Goal: Task Accomplishment & Management: Complete application form

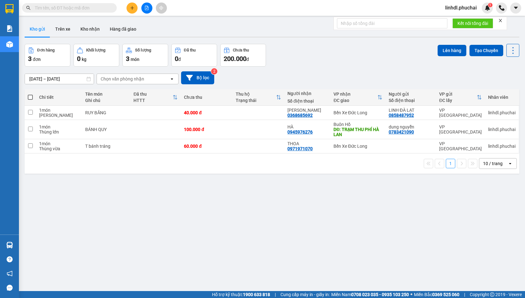
click at [134, 11] on button at bounding box center [131, 8] width 11 height 11
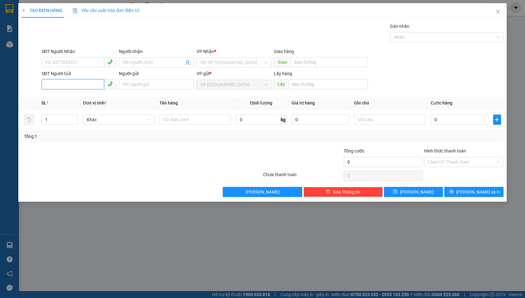
click at [62, 83] on input "SĐT Người Gửi" at bounding box center [73, 84] width 62 height 10
paste input "0888034849"
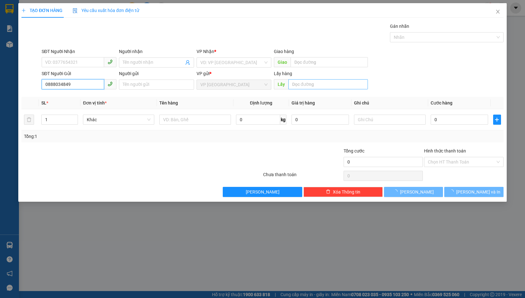
type input "0888034849"
click at [308, 83] on input "text" at bounding box center [328, 84] width 80 height 10
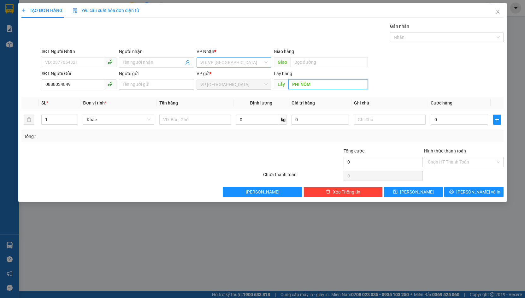
type input "PHI NÔM"
click at [227, 63] on input "search" at bounding box center [231, 62] width 63 height 9
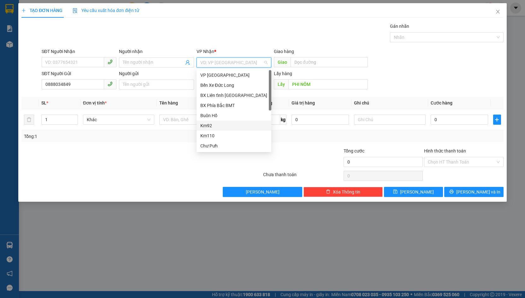
click at [226, 129] on div "Km92" at bounding box center [233, 125] width 75 height 10
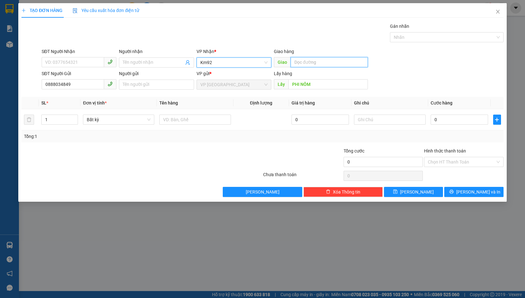
click at [294, 61] on input "text" at bounding box center [329, 62] width 78 height 10
type input "82"
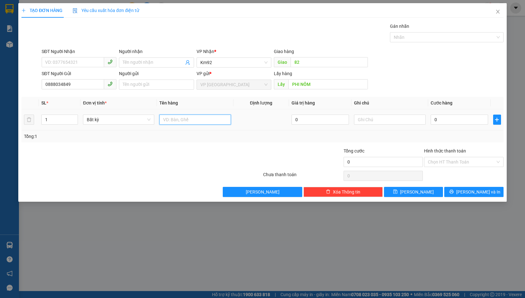
click at [168, 121] on input "text" at bounding box center [194, 119] width 71 height 10
type input "1 KIỆN KÍNH ( ĐỒ DỄ VỠ)"
click at [467, 189] on button "[PERSON_NAME] và In" at bounding box center [473, 192] width 59 height 10
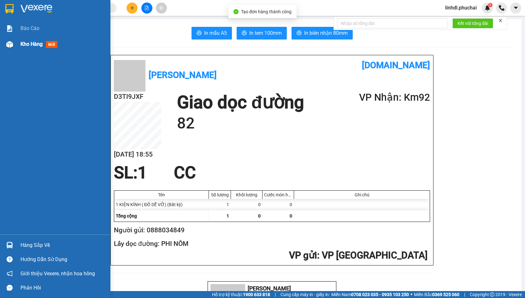
click at [13, 45] on div at bounding box center [9, 44] width 11 height 11
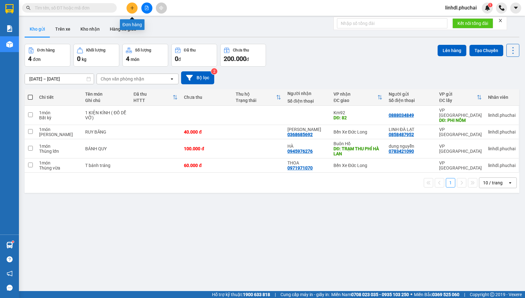
click at [135, 11] on button at bounding box center [131, 8] width 11 height 11
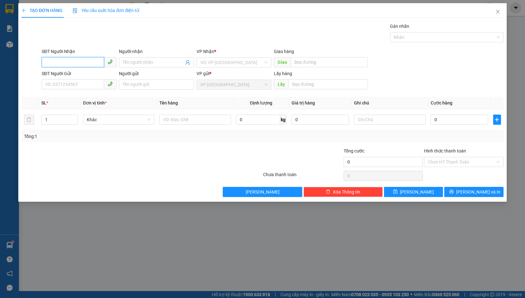
click at [50, 61] on input "SĐT Người Nhận" at bounding box center [73, 62] width 62 height 10
click at [76, 61] on input "0392246991" at bounding box center [73, 62] width 62 height 10
click at [86, 63] on input "0392246991" at bounding box center [73, 62] width 62 height 10
click at [87, 63] on input "0392246991" at bounding box center [73, 62] width 62 height 10
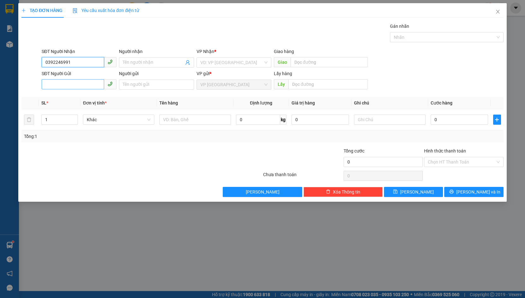
type input "0392246991"
click at [81, 83] on input "SĐT Người Gửi" at bounding box center [73, 84] width 62 height 10
click at [81, 83] on input "0973441" at bounding box center [73, 84] width 62 height 10
click at [81, 83] on input "0973491" at bounding box center [73, 84] width 62 height 10
type input "0973491"
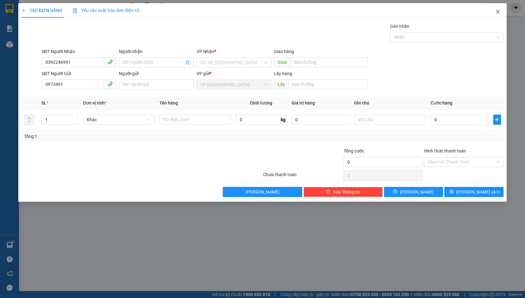
click at [498, 10] on icon "close" at bounding box center [497, 11] width 5 height 5
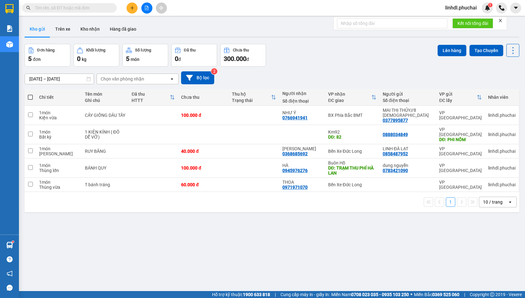
click at [90, 9] on input "text" at bounding box center [72, 7] width 74 height 7
click at [148, 8] on icon "file-add" at bounding box center [146, 8] width 4 height 4
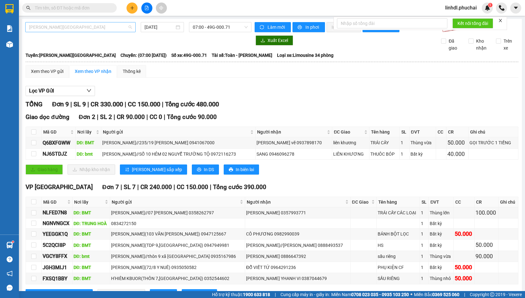
click at [105, 29] on span "Gia Lai - Đà Lạt" at bounding box center [80, 26] width 103 height 9
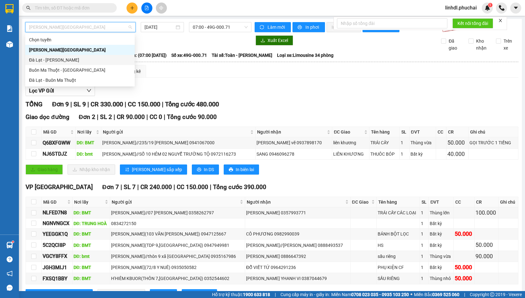
click at [72, 62] on div "Đà Lạt - Gia Lai" at bounding box center [80, 59] width 102 height 7
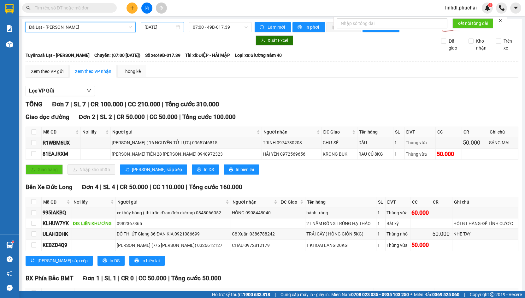
click at [147, 27] on input "13/08/2025" at bounding box center [159, 27] width 30 height 7
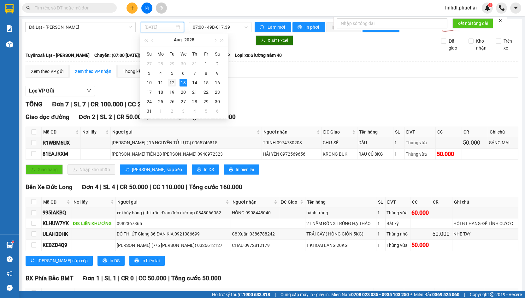
click at [171, 82] on div "12" at bounding box center [172, 83] width 8 height 8
type input "12/08/2025"
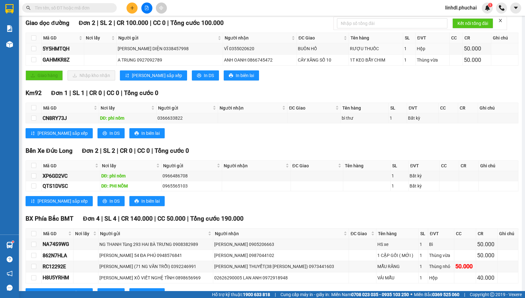
scroll to position [124, 0]
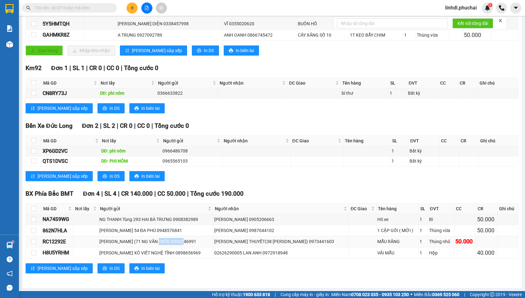
drag, startPoint x: 165, startPoint y: 242, endPoint x: 195, endPoint y: 242, distance: 30.0
click at [195, 242] on div "ĐỖ HOÀNG (71 NG VĂN TRỖI) 0392246991" at bounding box center [155, 241] width 113 height 7
copy div "0392246991"
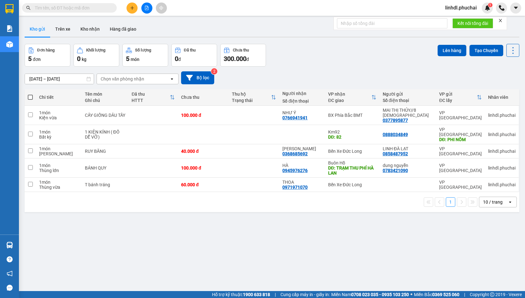
click at [133, 7] on icon "plus" at bounding box center [132, 8] width 4 height 4
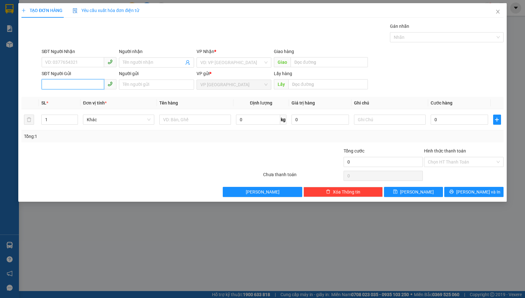
click at [89, 84] on input "SĐT Người Gửi" at bounding box center [73, 84] width 62 height 10
paste input "0392246991"
click at [45, 84] on input "0392246991" at bounding box center [73, 84] width 62 height 10
type input "0392246991"
click at [68, 95] on div "0392246991 - [PERSON_NAME] (71 NG VĂN TRỖI)" at bounding box center [94, 97] width 99 height 7
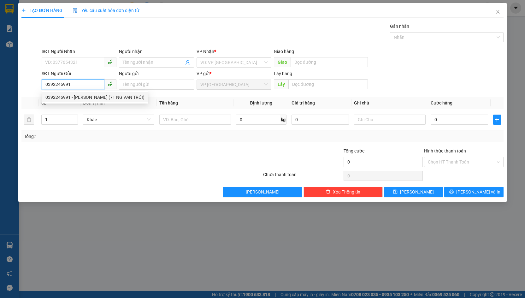
type input "0973441603"
type input "[PERSON_NAME] THUYẾT(38 [PERSON_NAME])"
type input "[PERSON_NAME] (71 NG VĂN TRỖI)"
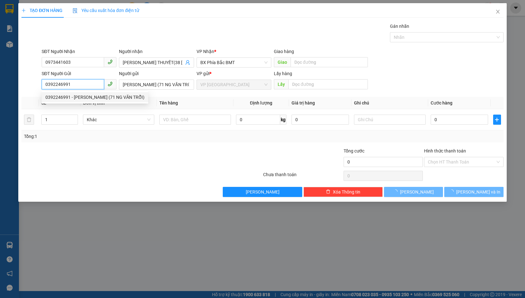
type input "50.000"
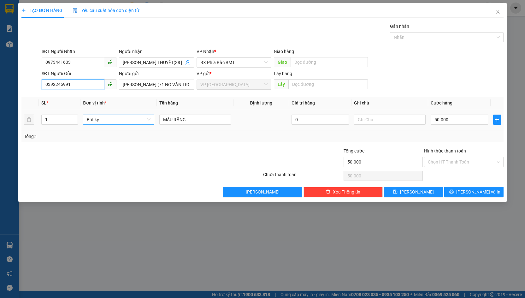
click at [110, 121] on span "Bất kỳ" at bounding box center [119, 119] width 64 height 9
type input "0392246991"
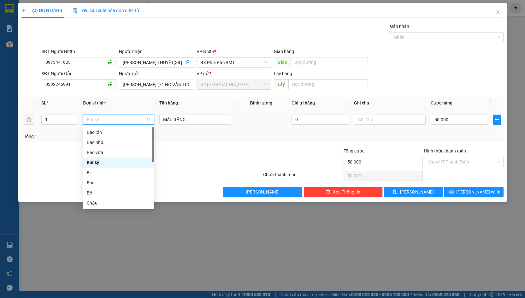
type input "h"
click at [119, 148] on div "Hộp" at bounding box center [118, 152] width 71 height 10
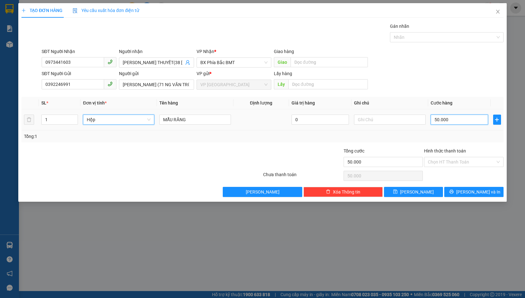
click at [441, 121] on input "50.000" at bounding box center [458, 119] width 57 height 10
type input "0"
type input "5"
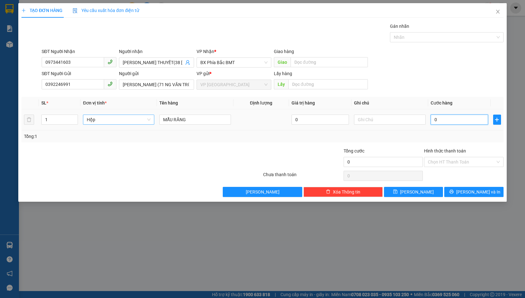
type input "5"
type input "05"
type input "50"
type input "050"
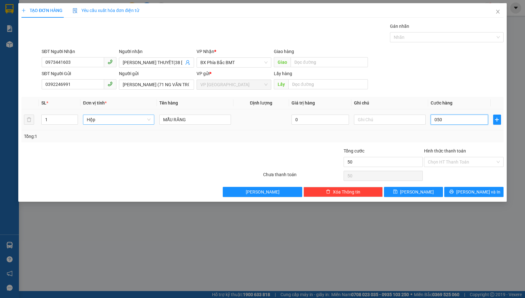
type input "500"
type input "0.500"
type input "5.000"
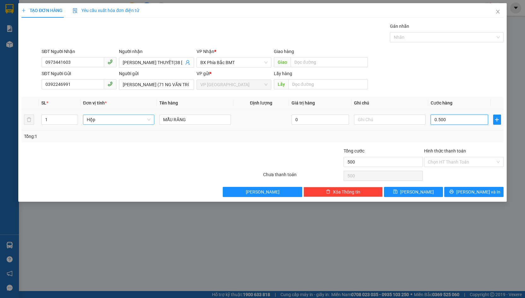
type input "05.000"
type input "50.000"
click at [466, 192] on button "[PERSON_NAME] và In" at bounding box center [473, 192] width 59 height 10
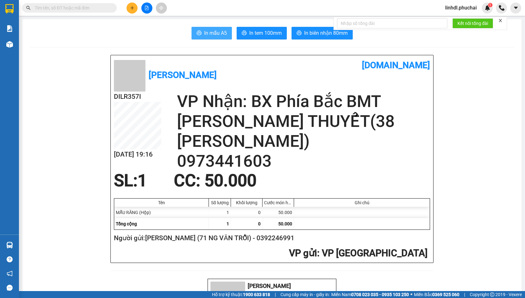
click at [217, 37] on span "In mẫu A5" at bounding box center [215, 33] width 23 height 8
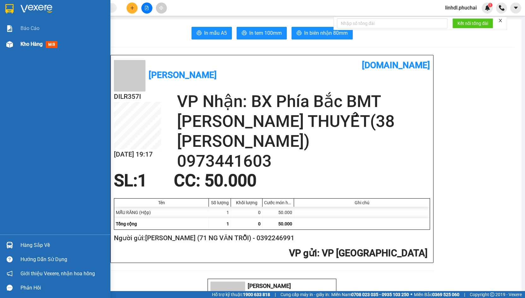
click at [10, 42] on img at bounding box center [9, 44] width 7 height 7
